Goal: Information Seeking & Learning: Compare options

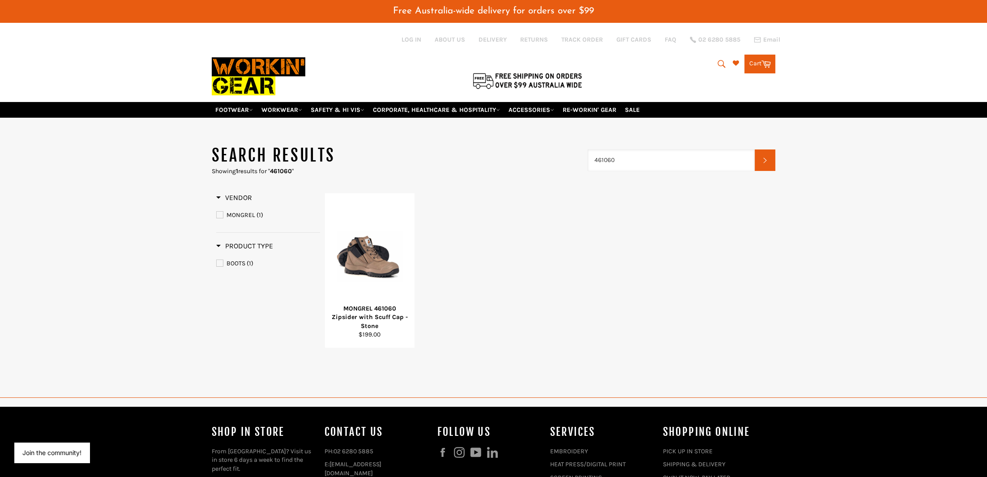
drag, startPoint x: 599, startPoint y: 153, endPoint x: 574, endPoint y: 157, distance: 24.9
click at [588, 157] on input "461060" at bounding box center [671, 159] width 167 height 21
click at [612, 151] on input "561060" at bounding box center [671, 159] width 167 height 21
type input "561020"
click at [638, 194] on div "MONGREL 561020 High Leg Zipsider with Scuff Cap - Black" at bounding box center [683, 192] width 134 height 17
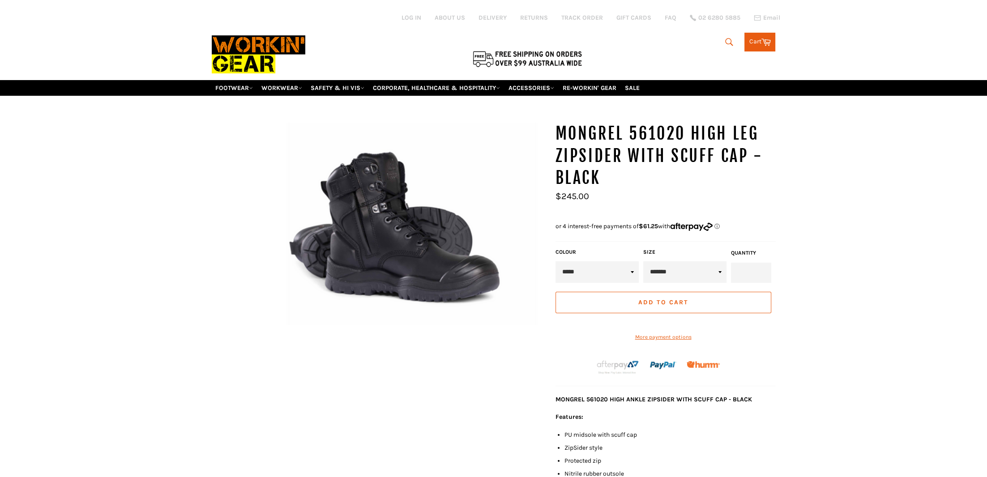
click at [726, 39] on icon "submit" at bounding box center [729, 42] width 10 height 10
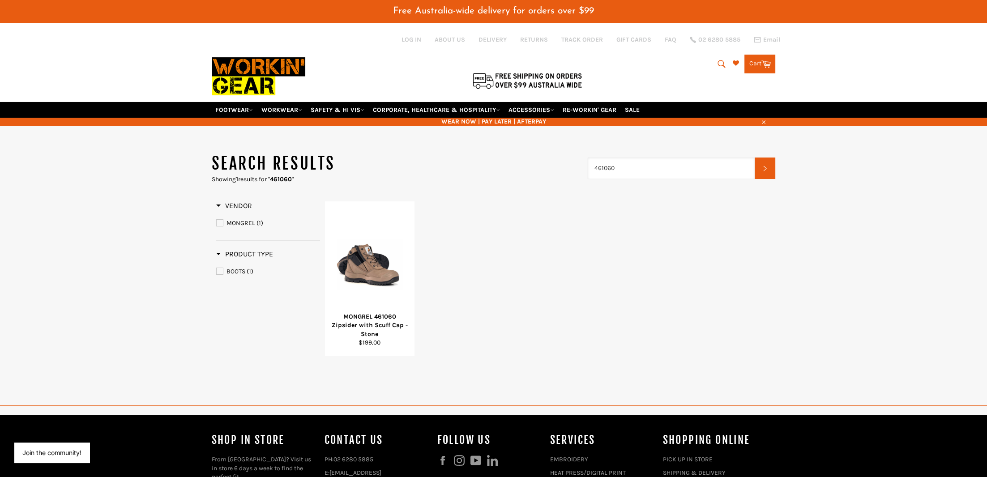
click at [610, 162] on input "461060" at bounding box center [671, 168] width 167 height 21
click at [598, 160] on input "461050" at bounding box center [671, 168] width 167 height 21
type input "561050"
click at [626, 201] on div "MONGREL 561050 High Leg Zipsider with Scuff Cap - Wheat" at bounding box center [683, 200] width 134 height 17
click at [598, 162] on input "461060" at bounding box center [671, 168] width 167 height 21
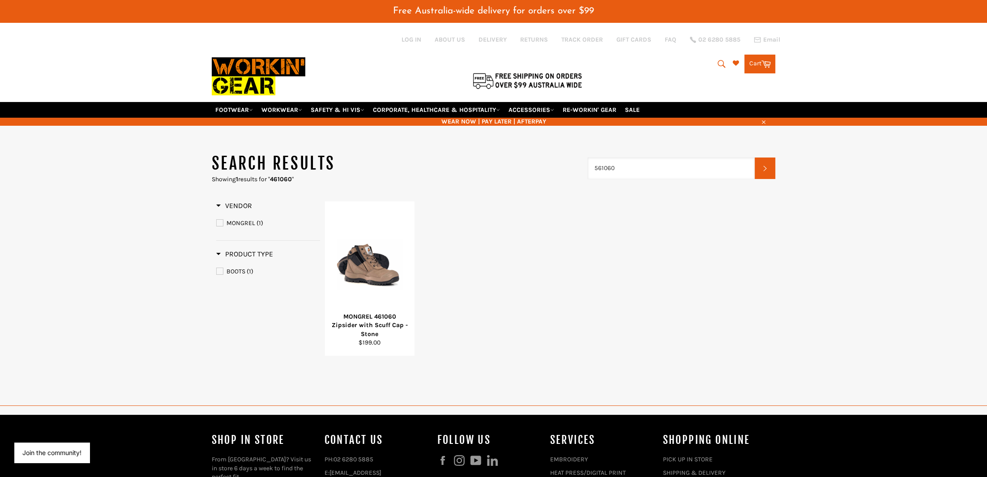
drag, startPoint x: 614, startPoint y: 160, endPoint x: 469, endPoint y: 153, distance: 145.6
click at [588, 158] on input "561060" at bounding box center [671, 168] width 167 height 21
click at [612, 160] on input "240020" at bounding box center [671, 168] width 167 height 21
type input "240030"
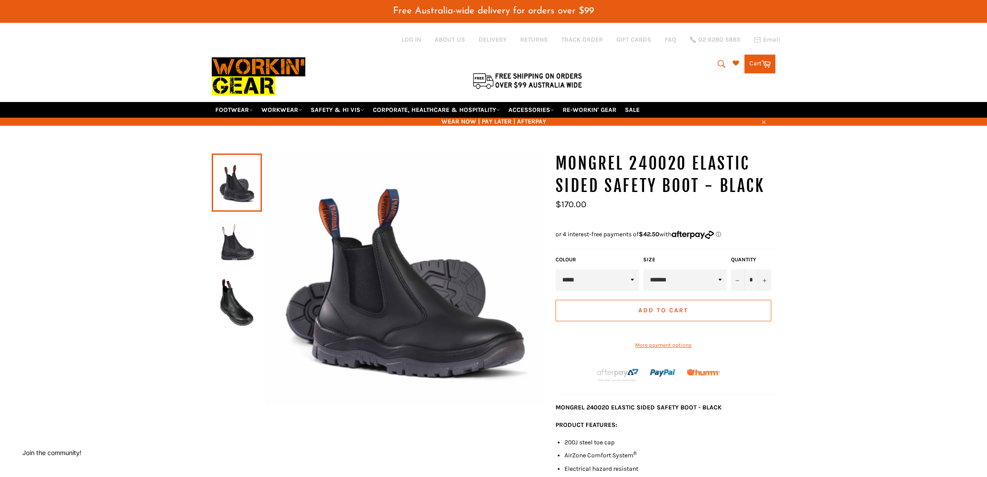
drag, startPoint x: 374, startPoint y: 341, endPoint x: 379, endPoint y: 340, distance: 5.5
click at [821, 191] on div "MONGREL 240020 Elastic Sided Safety Boot - BLACK *" at bounding box center [493, 424] width 987 height 542
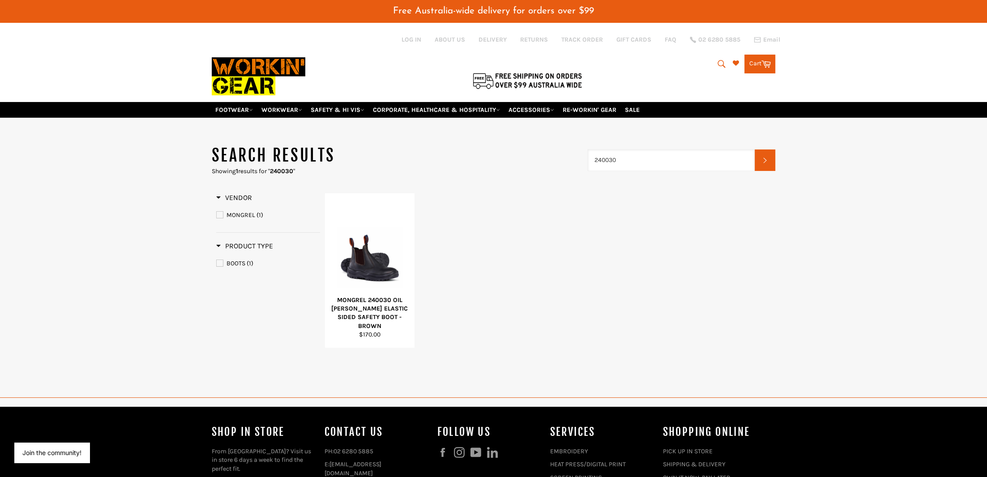
click at [614, 158] on input "240030" at bounding box center [671, 159] width 167 height 21
drag, startPoint x: 649, startPoint y: 151, endPoint x: 537, endPoint y: 154, distance: 112.3
click at [588, 154] on input "240060" at bounding box center [671, 159] width 167 height 21
type input "315060"
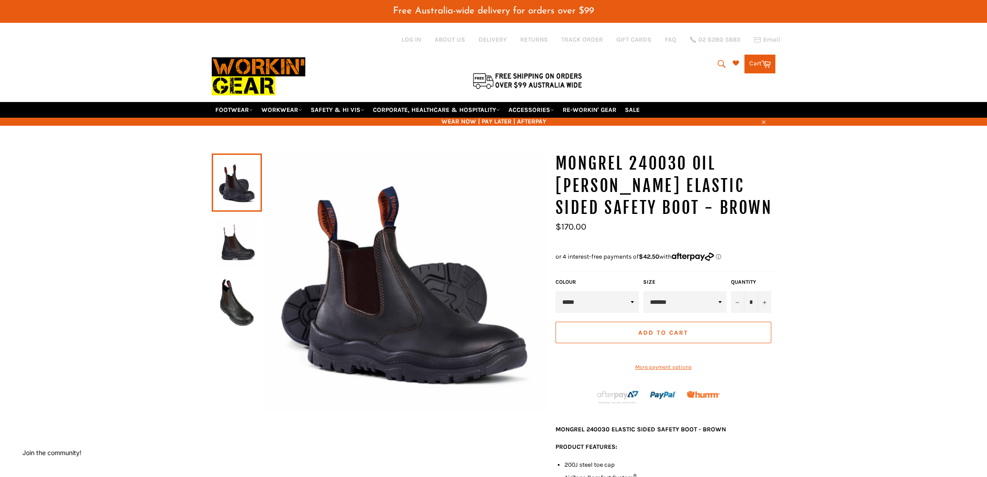
click at [831, 228] on div "MONGREL 240030 OIL [PERSON_NAME] ELASTIC SIDED SAFETY BOOT - BROWN COLOUR" at bounding box center [493, 420] width 987 height 534
